Goal: Task Accomplishment & Management: Manage account settings

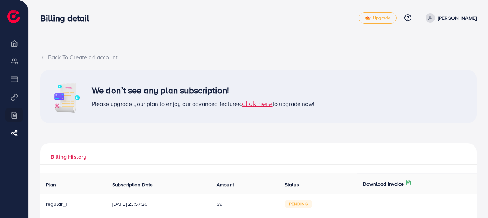
scroll to position [38, 0]
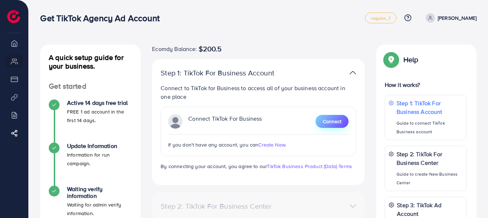
click at [334, 122] on span "Connect" at bounding box center [332, 121] width 19 height 7
click at [322, 117] on button "Connect" at bounding box center [332, 121] width 33 height 13
click at [329, 118] on span "Connect" at bounding box center [332, 121] width 19 height 7
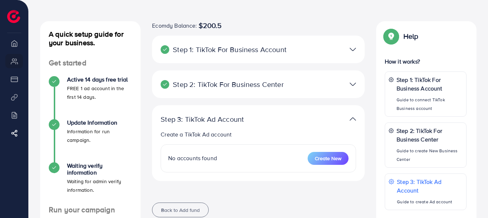
scroll to position [36, 0]
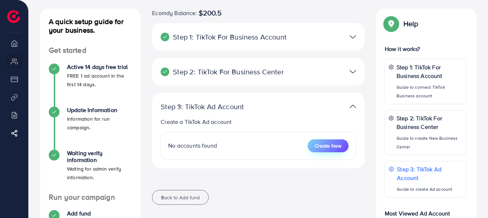
click at [331, 144] on span "Create New" at bounding box center [328, 145] width 27 height 7
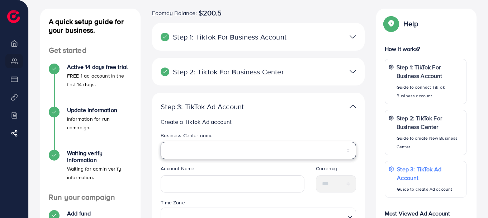
click at [252, 150] on select "**********" at bounding box center [259, 150] width 196 height 17
select select "**********"
click at [161, 142] on select "**********" at bounding box center [259, 150] width 196 height 17
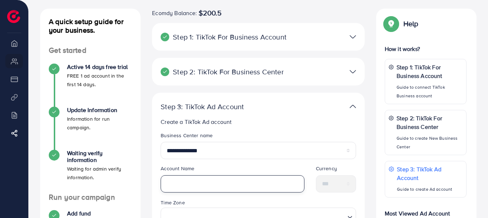
click at [232, 181] on input "text" at bounding box center [233, 183] width 144 height 17
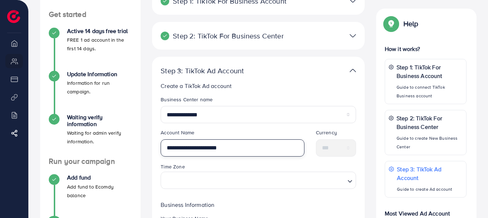
type input "**********"
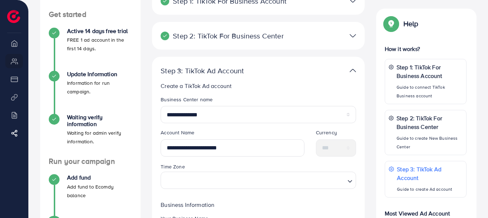
scroll to position [144, 0]
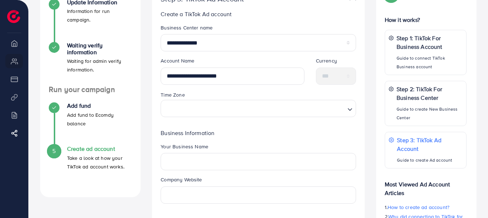
click at [249, 117] on div "Time Zone Loading..." at bounding box center [258, 106] width 207 height 32
click at [254, 114] on input "Search for option" at bounding box center [254, 108] width 181 height 13
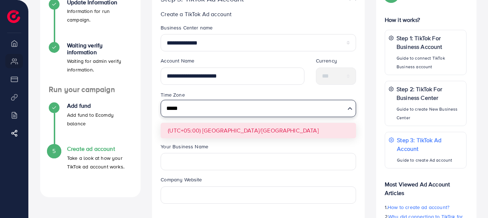
type input "*****"
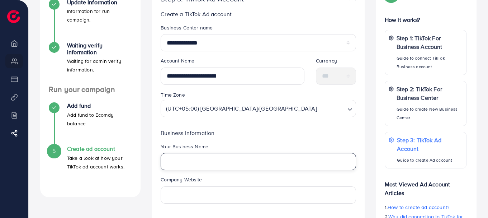
click at [220, 158] on input "text" at bounding box center [259, 161] width 196 height 17
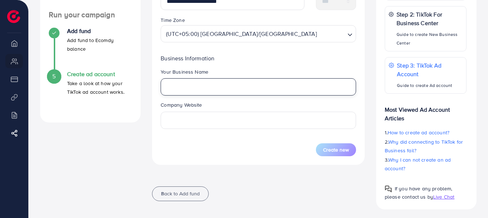
scroll to position [221, 0]
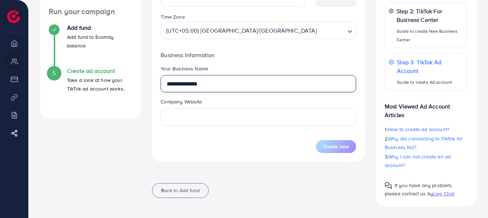
type input "**********"
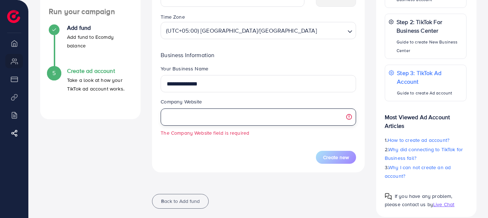
paste input "**********"
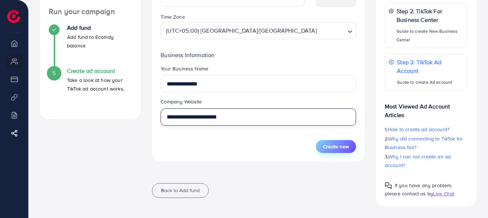
type input "**********"
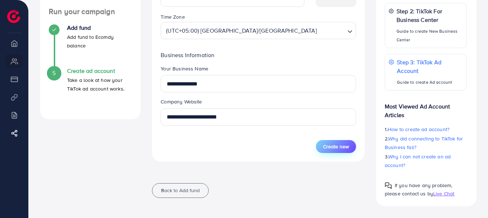
click at [327, 144] on span "Create new" at bounding box center [336, 146] width 26 height 7
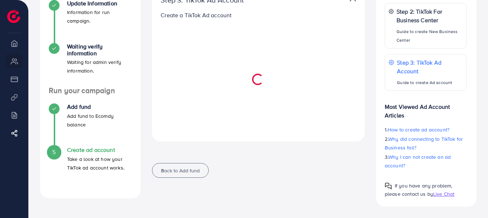
select select
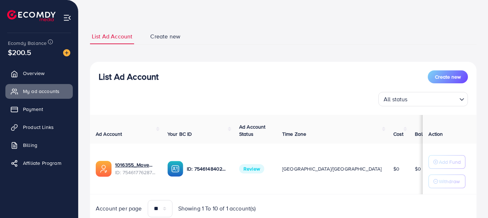
scroll to position [36, 0]
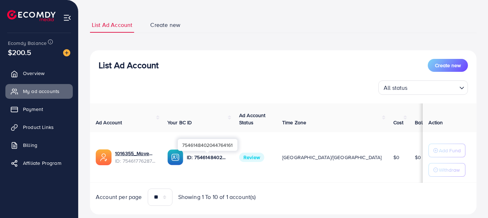
click at [203, 159] on p "ID: 7546148402044764161" at bounding box center [207, 157] width 41 height 9
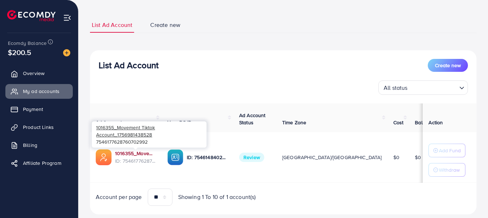
click at [131, 150] on link "1016355_Movement Tiktok Account_1756981438528" at bounding box center [135, 153] width 41 height 7
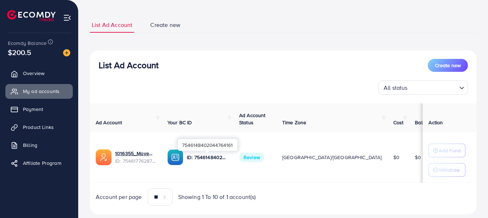
click at [200, 160] on p "ID: 7546148402044764161" at bounding box center [207, 157] width 41 height 9
click at [207, 177] on td "ID: 7546148402044764161" at bounding box center [198, 157] width 72 height 51
click at [210, 159] on p "ID: 7546148402044764161" at bounding box center [207, 157] width 41 height 9
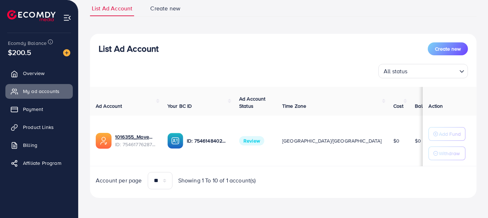
scroll to position [54, 0]
click at [225, 123] on div "7546148402044764161" at bounding box center [208, 128] width 60 height 12
click at [225, 124] on div "7546148402044764161" at bounding box center [208, 128] width 60 height 12
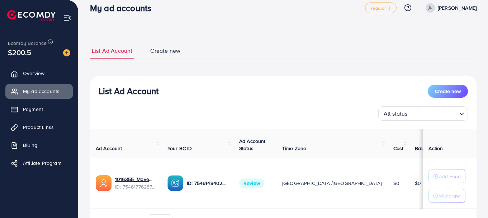
scroll to position [0, 0]
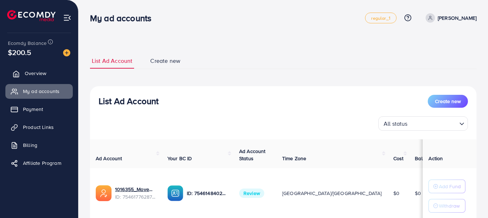
click at [39, 78] on link "Overview" at bounding box center [38, 73] width 67 height 14
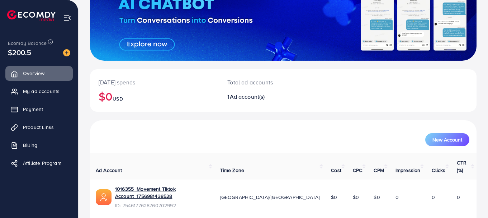
scroll to position [94, 0]
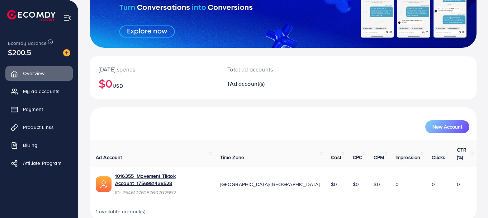
click at [242, 88] on span "Ad account(s)" at bounding box center [247, 84] width 35 height 8
click at [244, 87] on span "Ad account(s)" at bounding box center [247, 84] width 35 height 8
click at [21, 92] on link "My ad accounts" at bounding box center [38, 91] width 67 height 14
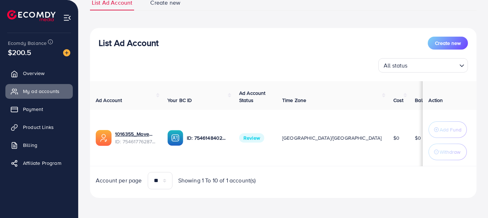
scroll to position [60, 0]
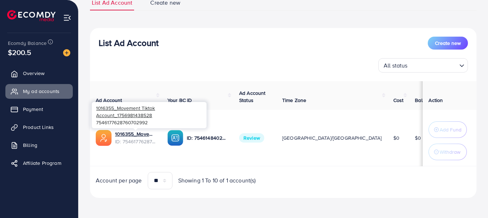
click at [119, 138] on span "ID: 7546177628760702992" at bounding box center [135, 141] width 41 height 7
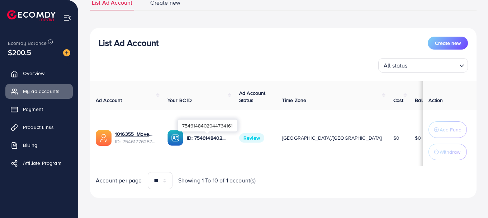
click at [195, 137] on p "ID: 7546148402044764161" at bounding box center [207, 138] width 41 height 9
drag, startPoint x: 315, startPoint y: 167, endPoint x: 366, endPoint y: 165, distance: 50.6
click at [366, 165] on div "Ad Account Your BC ID Ad Account Status Time Zone Cost Balance Auto top-up Thre…" at bounding box center [283, 135] width 387 height 108
click at [388, 155] on td "$0" at bounding box center [399, 138] width 22 height 56
click at [242, 134] on span "Review" at bounding box center [251, 137] width 25 height 9
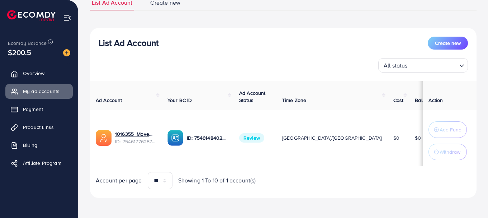
click at [242, 134] on span "Review" at bounding box center [251, 137] width 25 height 9
click at [285, 160] on td "[GEOGRAPHIC_DATA]/[GEOGRAPHIC_DATA]" at bounding box center [332, 138] width 111 height 56
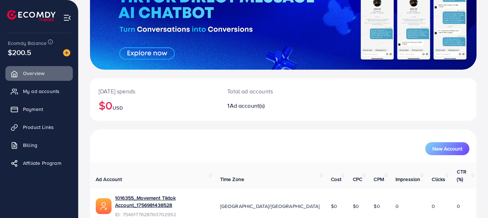
scroll to position [94, 0]
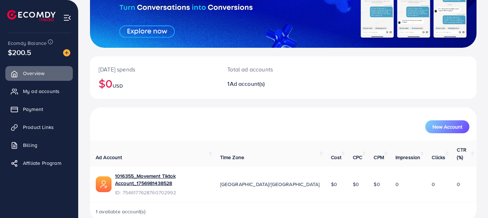
drag, startPoint x: 45, startPoint y: 85, endPoint x: 129, endPoint y: 98, distance: 85.3
click at [45, 86] on link "My ad accounts" at bounding box center [38, 91] width 67 height 14
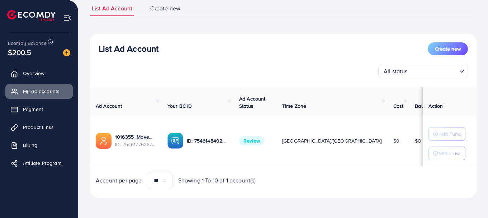
scroll to position [54, 0]
